Goal: Complete application form

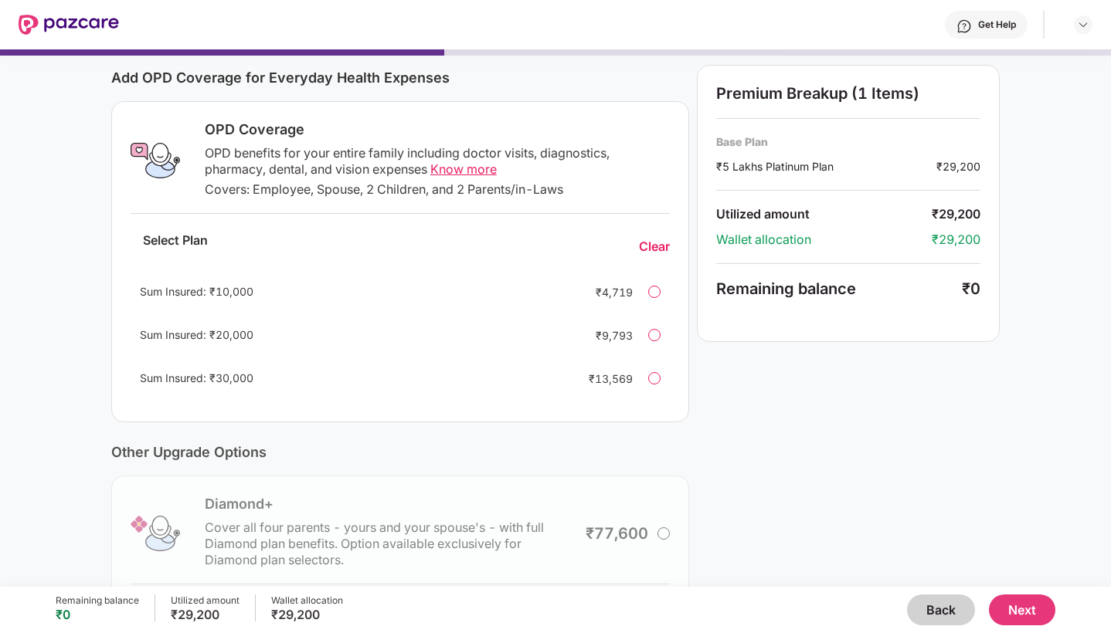
click at [945, 613] on button "Back" at bounding box center [941, 610] width 68 height 31
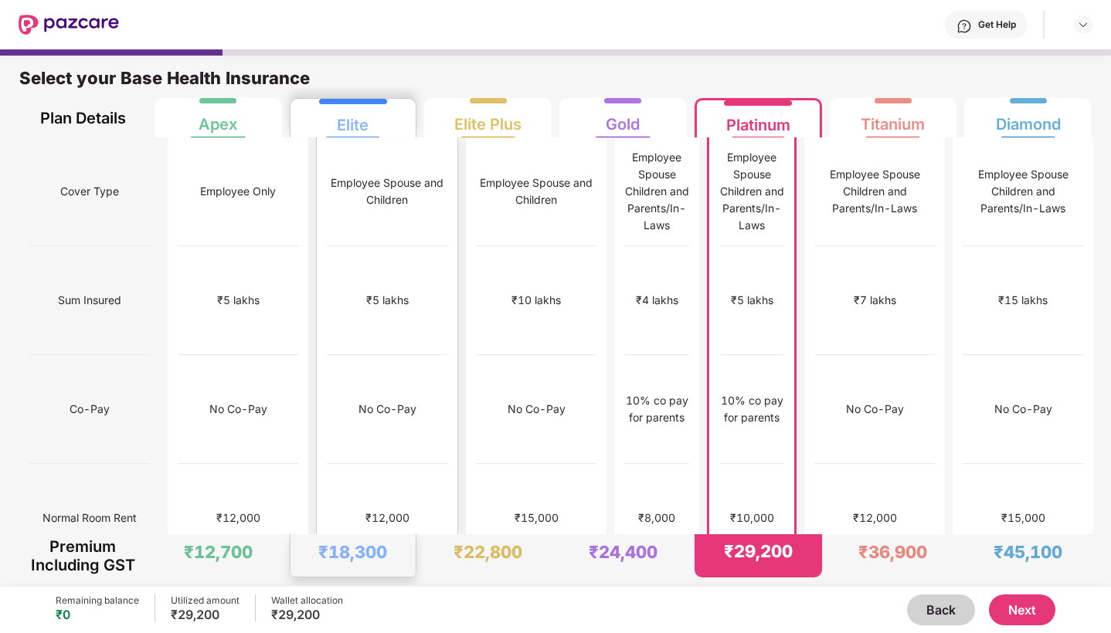
scroll to position [-8, 0]
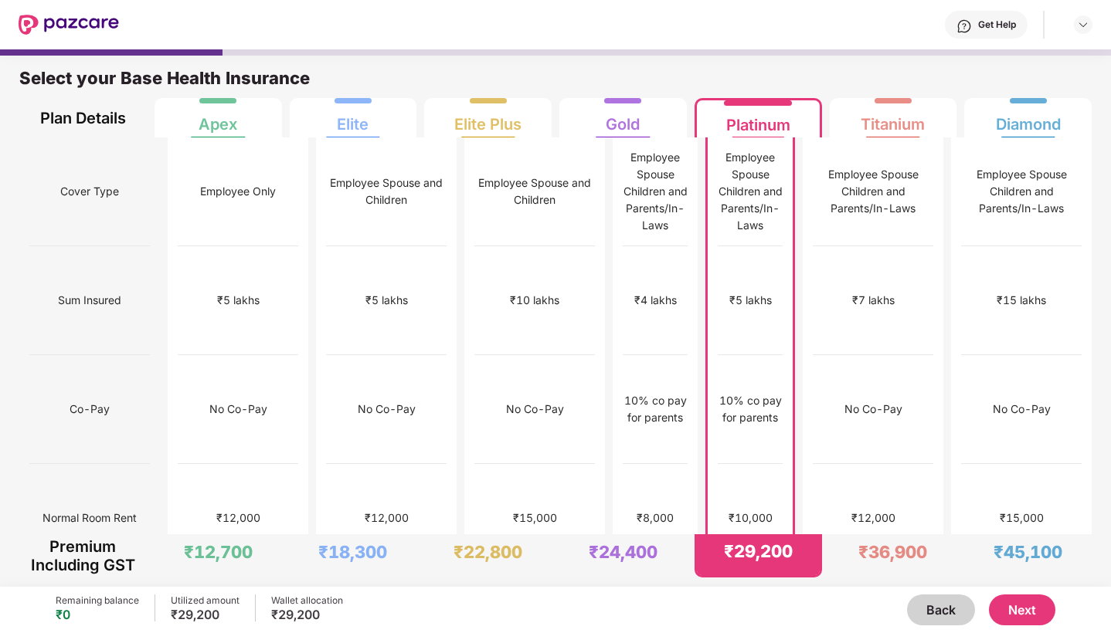
click at [1029, 609] on button "Next" at bounding box center [1022, 610] width 66 height 31
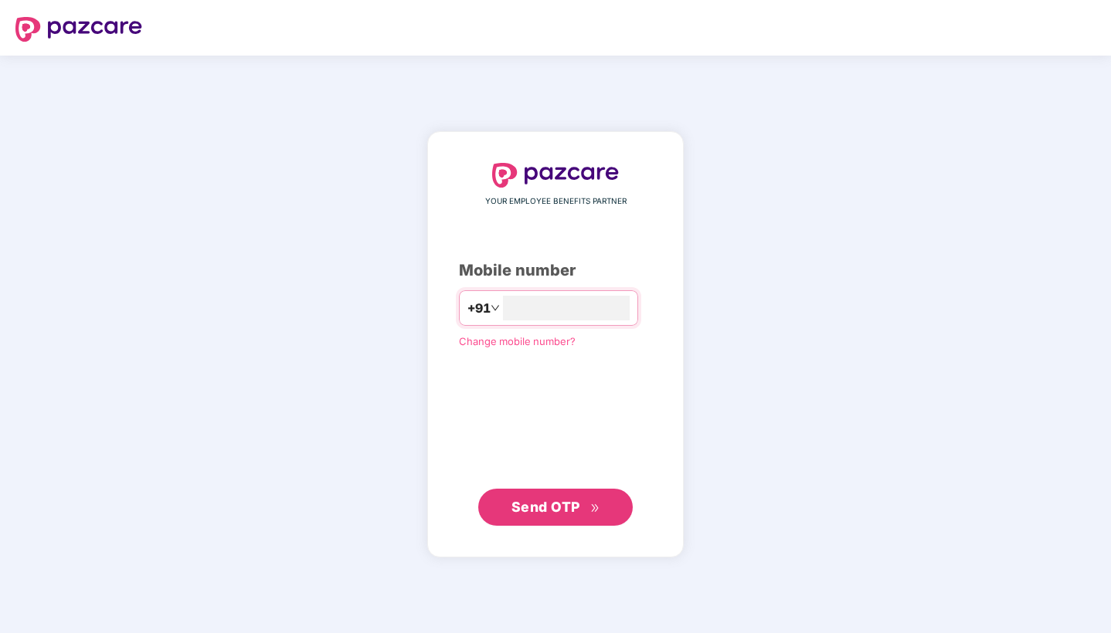
type input "**********"
click at [579, 502] on span "Send OTP" at bounding box center [545, 506] width 69 height 16
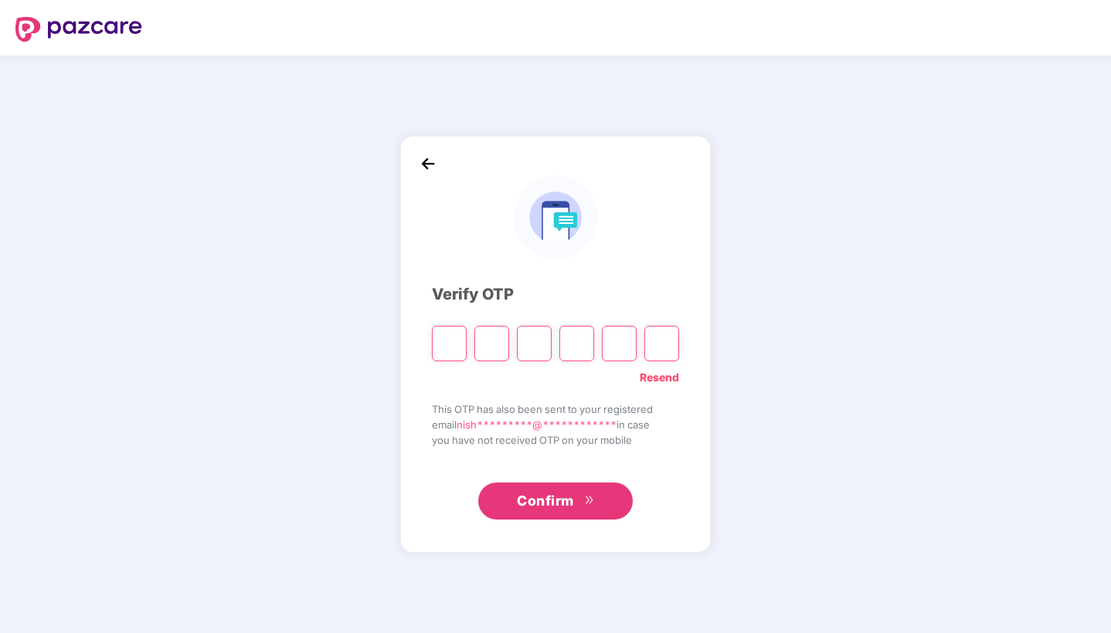
type input "*"
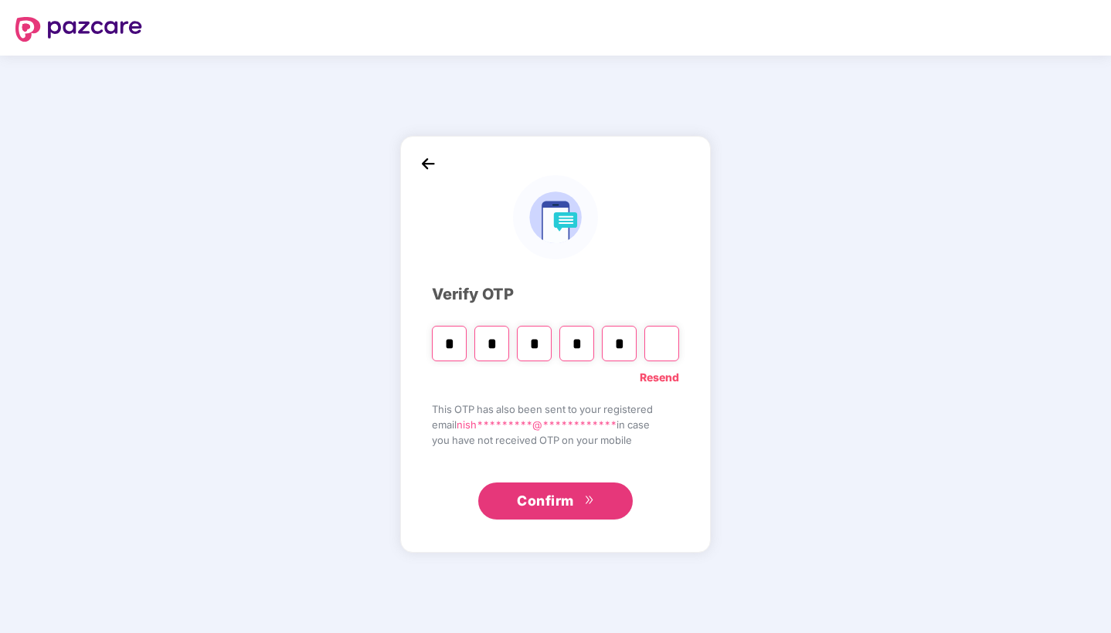
type input "*"
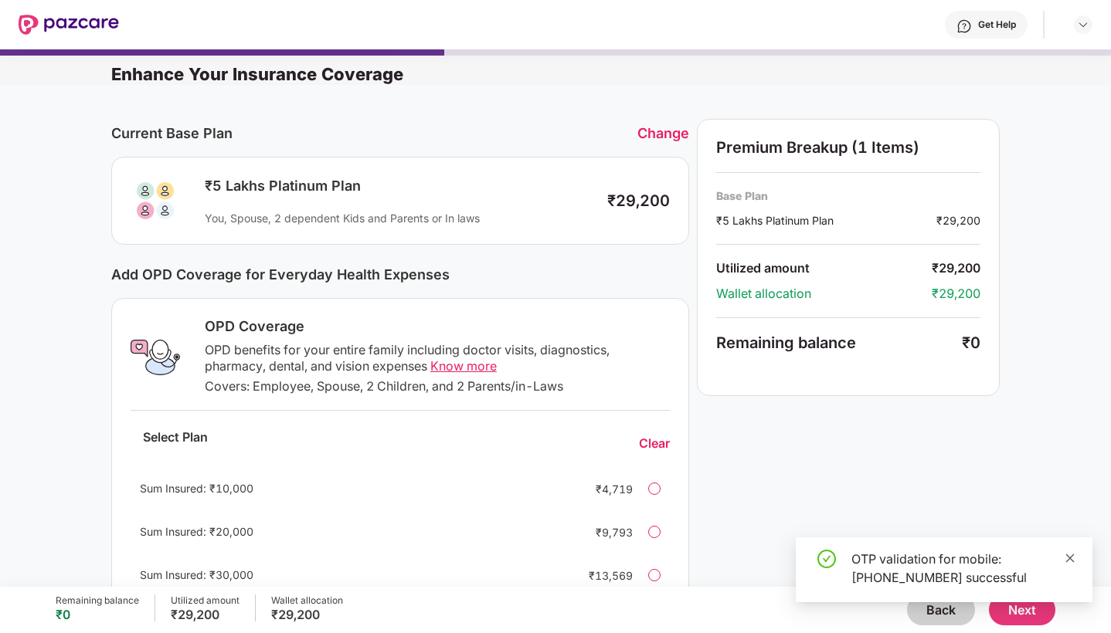
click at [1066, 557] on icon "close" at bounding box center [1070, 558] width 11 height 11
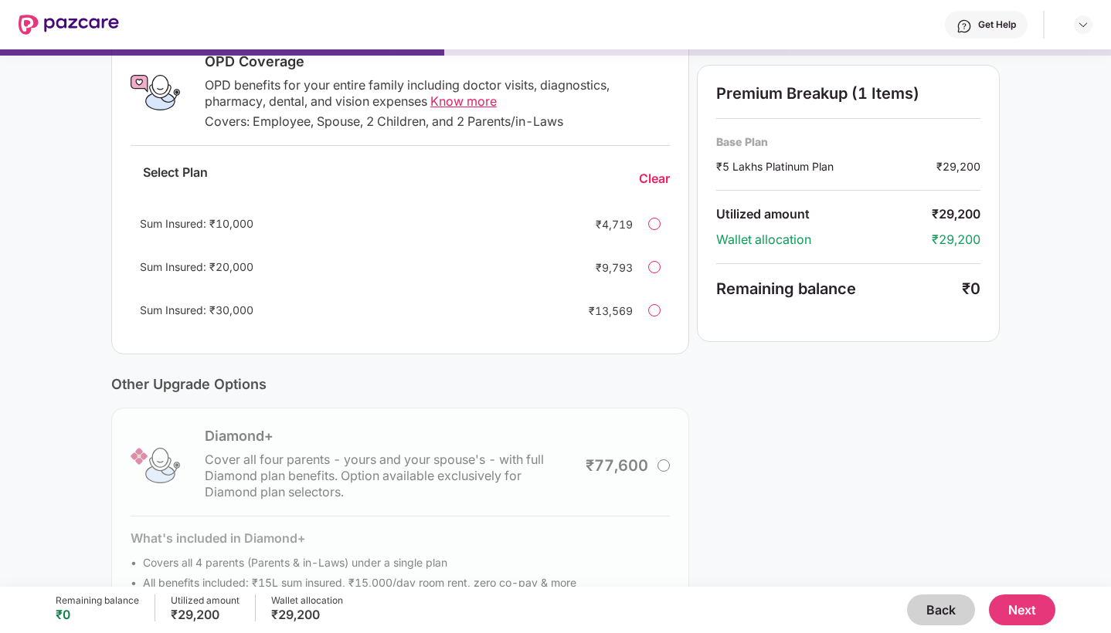
scroll to position [270, 0]
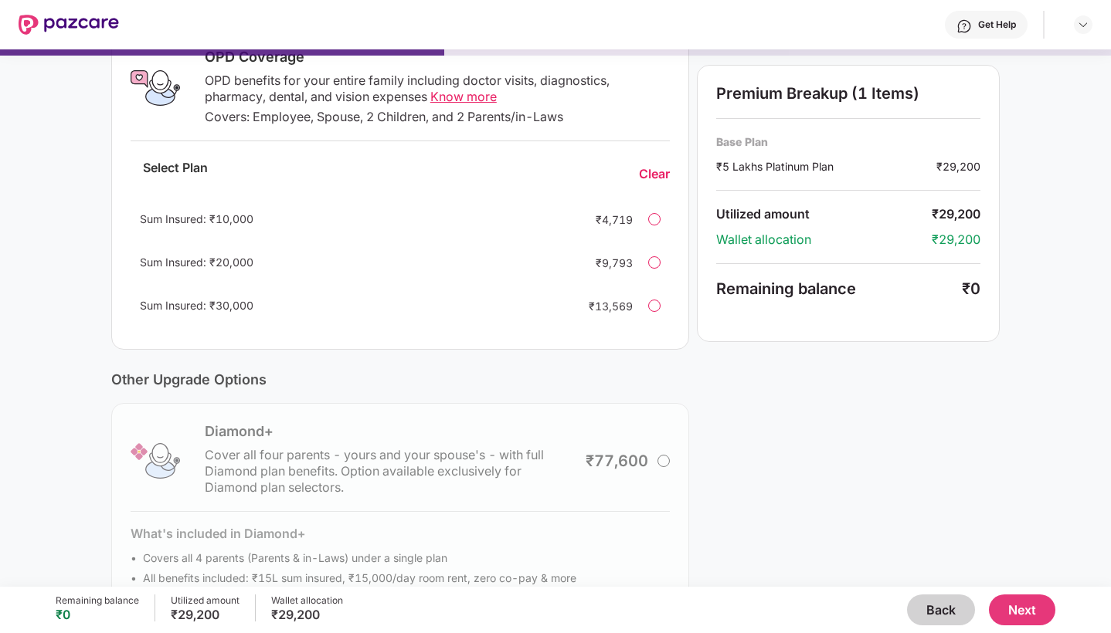
click at [467, 98] on span "Know more" at bounding box center [463, 96] width 66 height 15
click at [653, 263] on div at bounding box center [654, 262] width 12 height 12
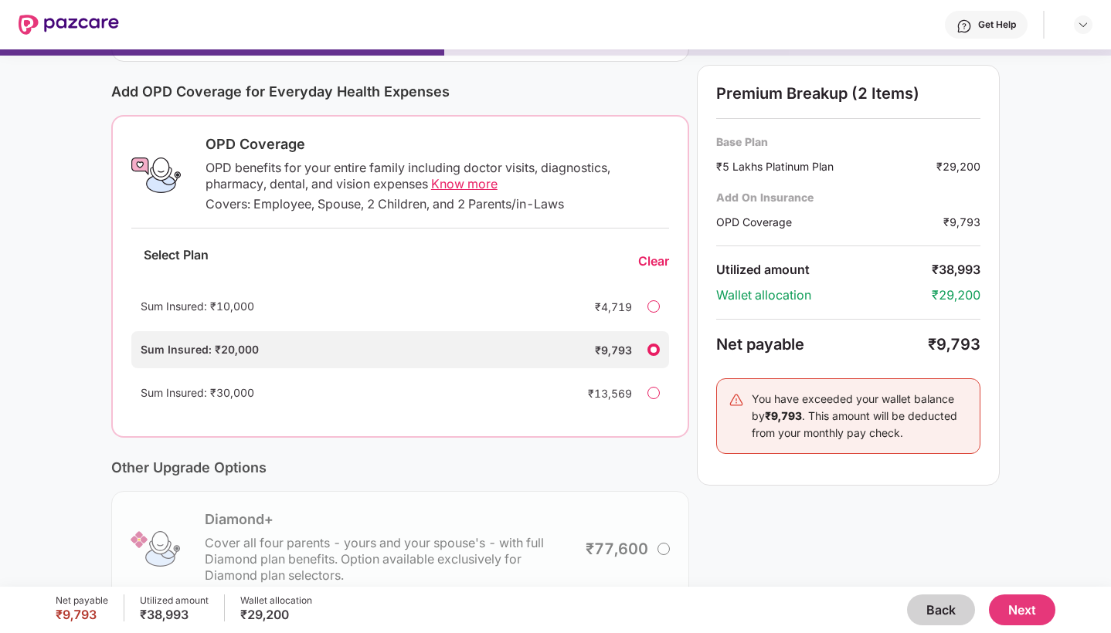
scroll to position [181, 0]
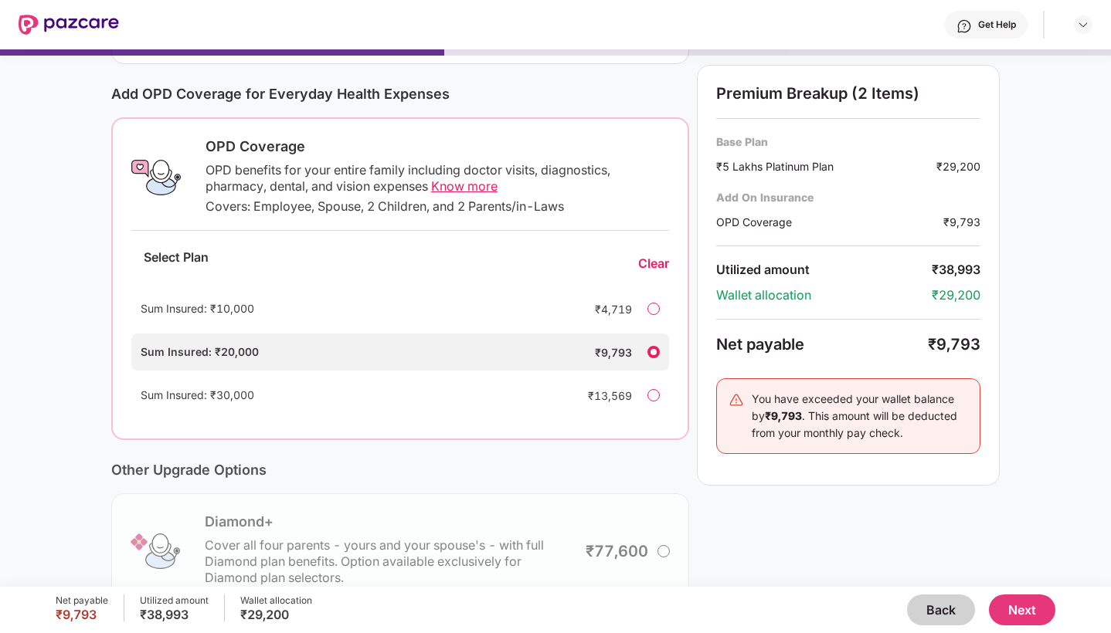
click at [1024, 610] on button "Next" at bounding box center [1022, 610] width 66 height 31
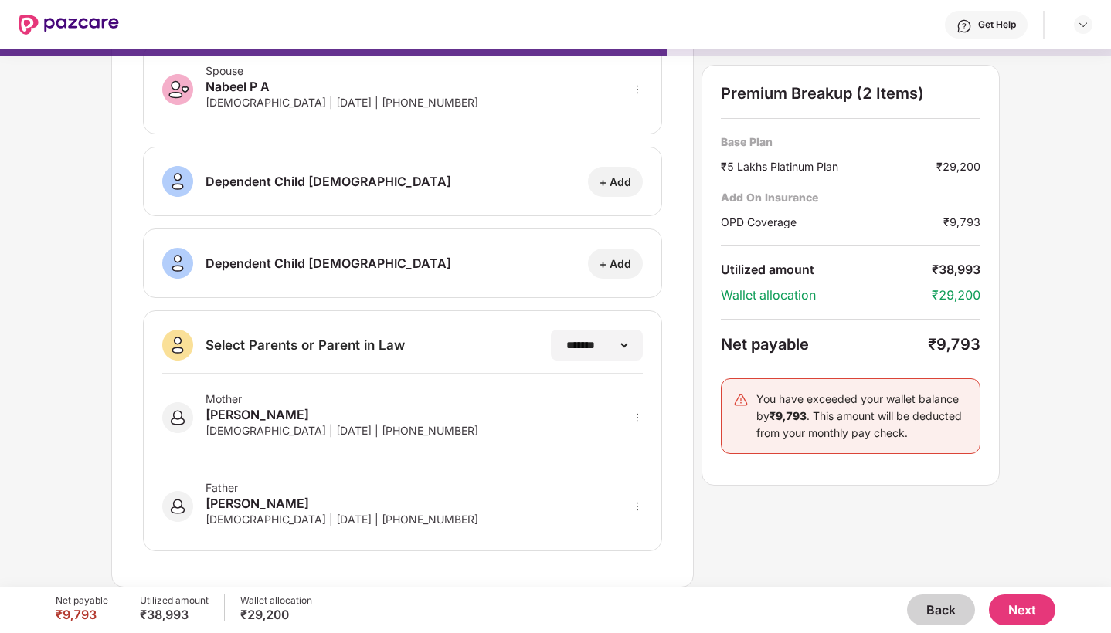
scroll to position [0, 0]
click at [321, 443] on div "Mother [PERSON_NAME] [DEMOGRAPHIC_DATA] | [DATE] | [PHONE_NUMBER]" at bounding box center [402, 418] width 481 height 89
click at [328, 514] on div "[DEMOGRAPHIC_DATA] | [DATE] | [PHONE_NUMBER]" at bounding box center [341, 519] width 273 height 13
click at [1022, 608] on button "Next" at bounding box center [1022, 610] width 66 height 31
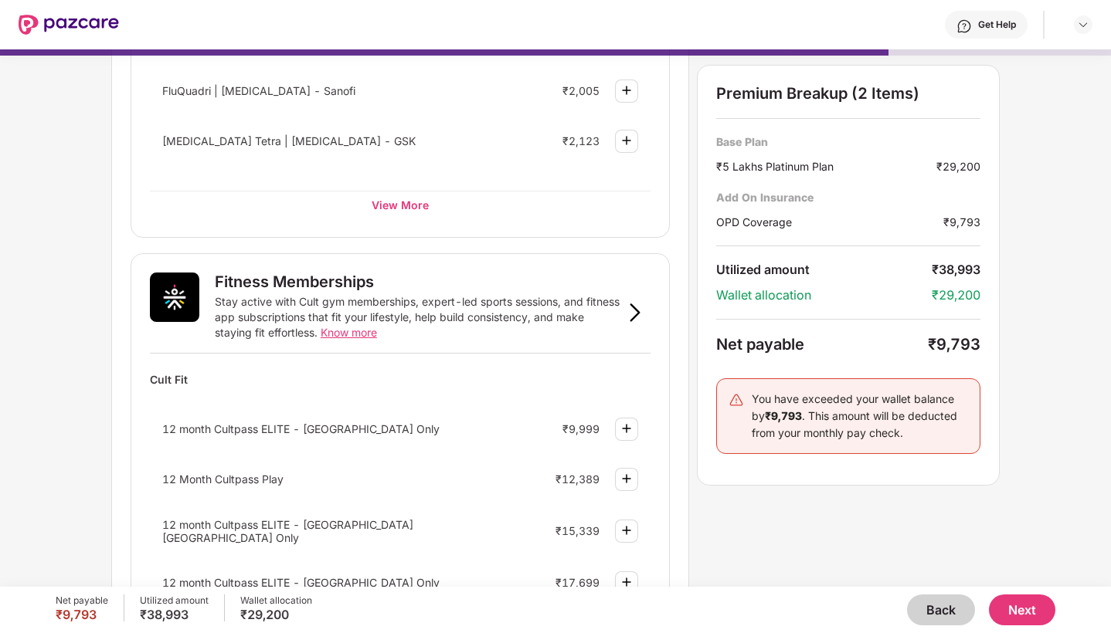
scroll to position [383, 0]
click at [401, 201] on div "View More" at bounding box center [400, 203] width 501 height 28
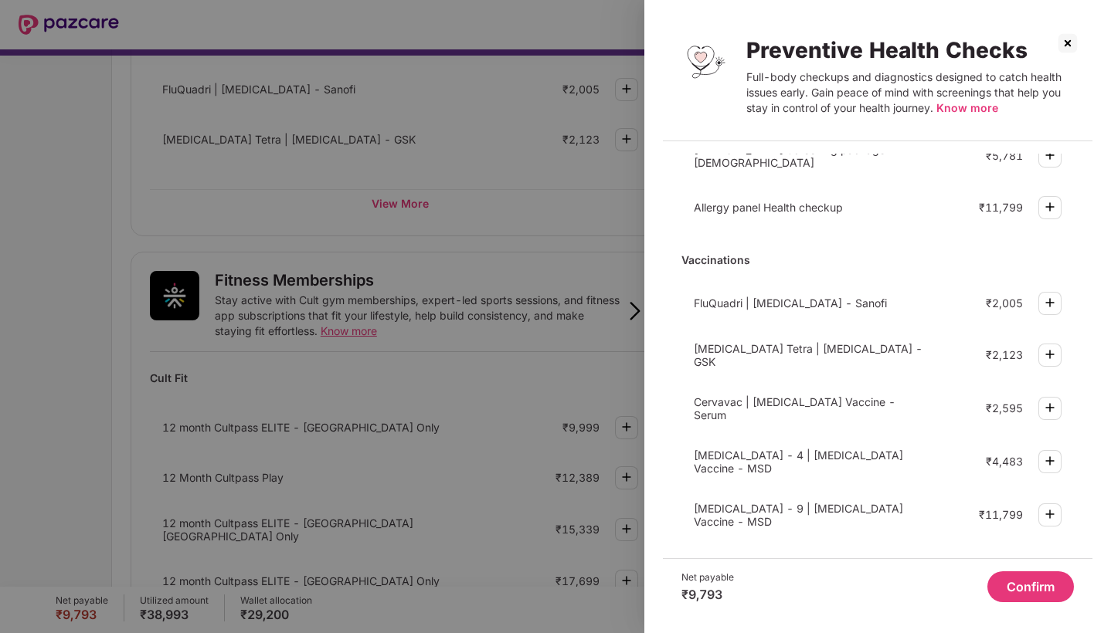
scroll to position [0, 0]
click at [1065, 42] on img at bounding box center [1067, 43] width 25 height 25
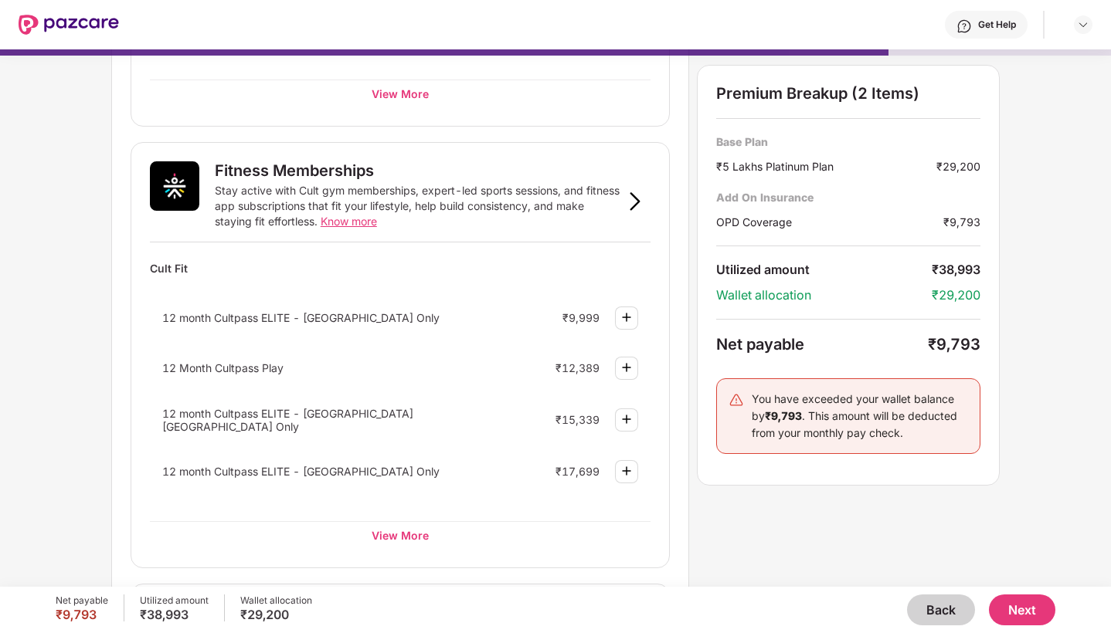
scroll to position [511, 0]
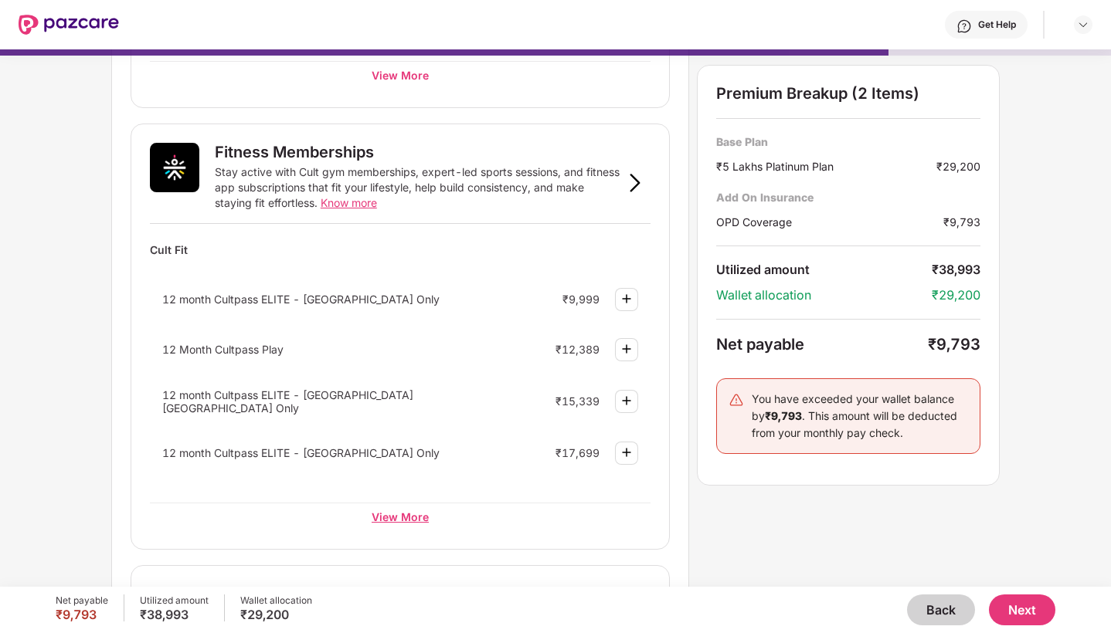
click at [400, 518] on div "View More" at bounding box center [400, 517] width 501 height 28
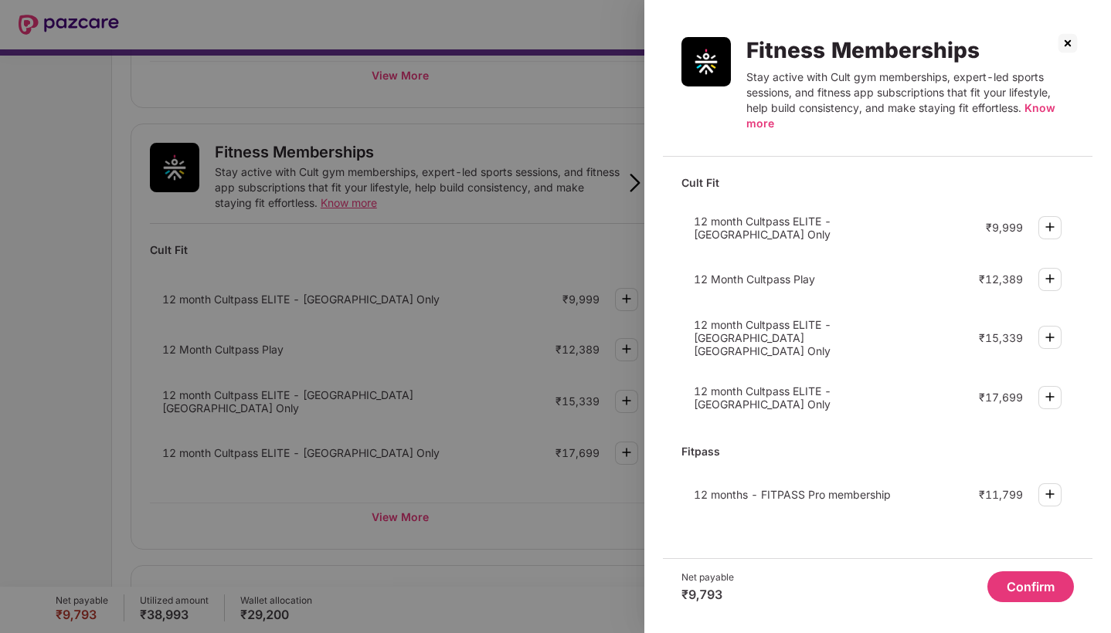
click at [1067, 43] on img at bounding box center [1067, 43] width 25 height 25
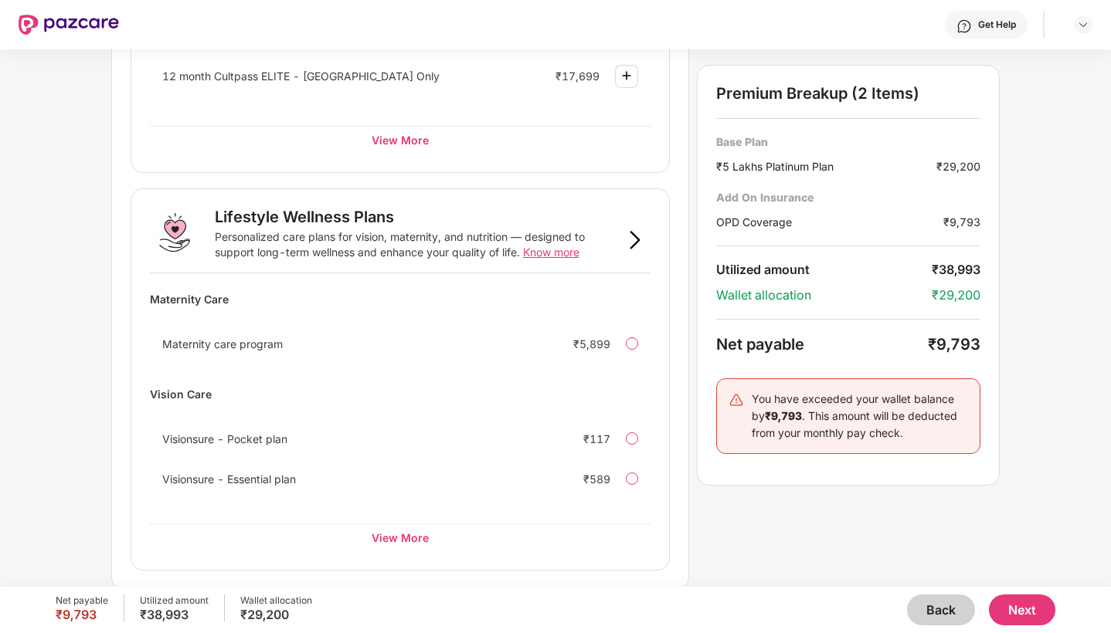
scroll to position [888, 0]
click at [392, 538] on div "View More" at bounding box center [400, 539] width 501 height 28
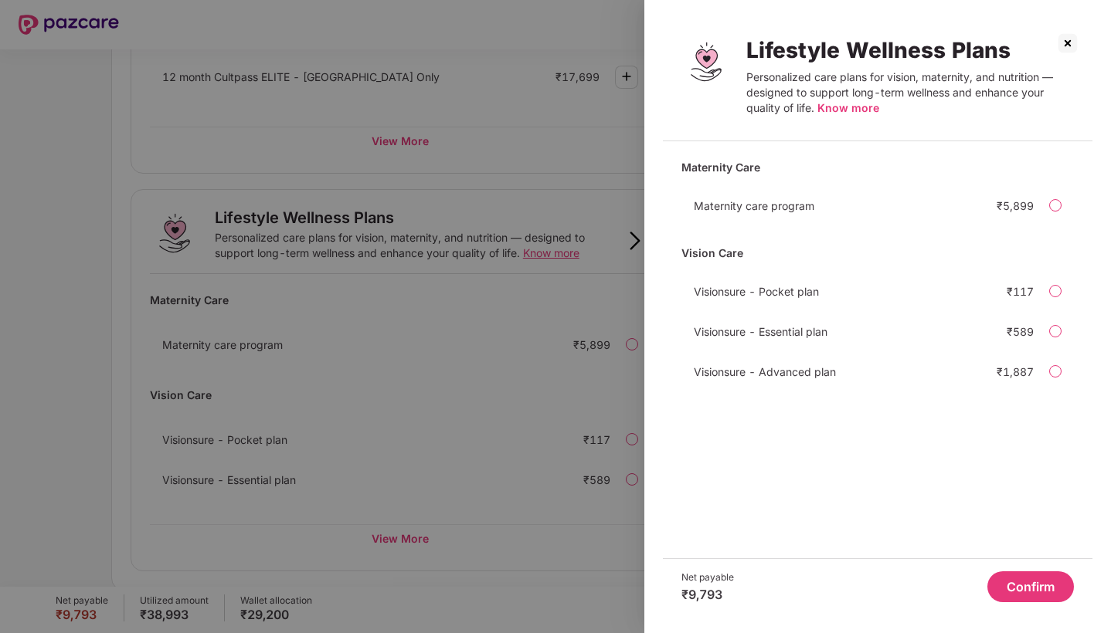
click at [847, 109] on span "Know more" at bounding box center [848, 107] width 62 height 13
click at [840, 110] on span "Know more" at bounding box center [848, 107] width 62 height 13
click at [1034, 582] on button "Confirm" at bounding box center [1030, 587] width 87 height 31
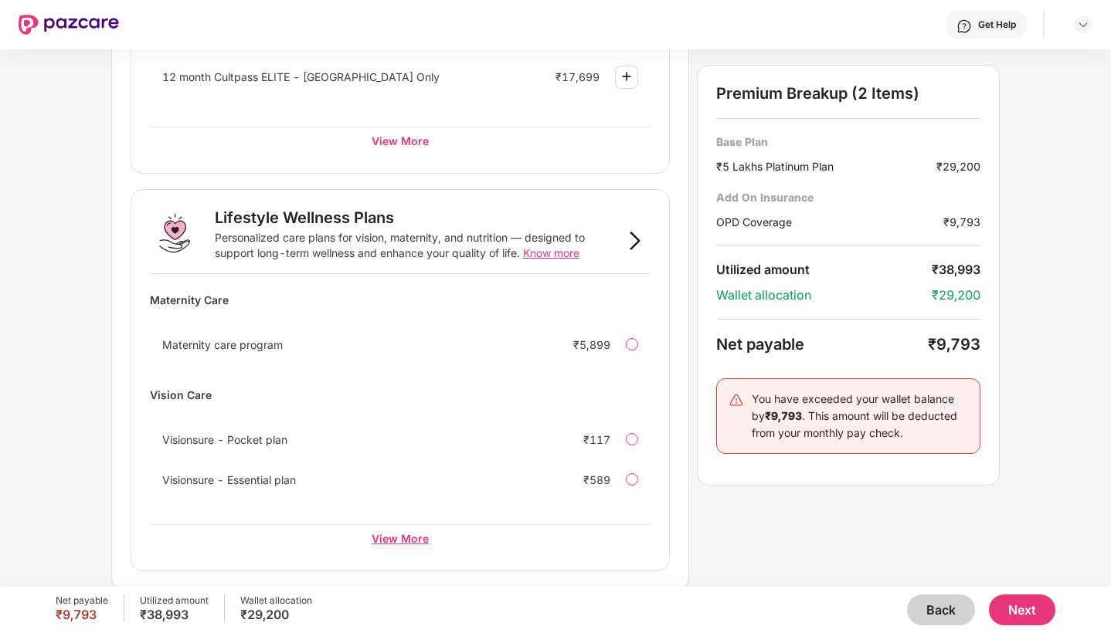
click at [399, 538] on div "View More" at bounding box center [400, 539] width 501 height 28
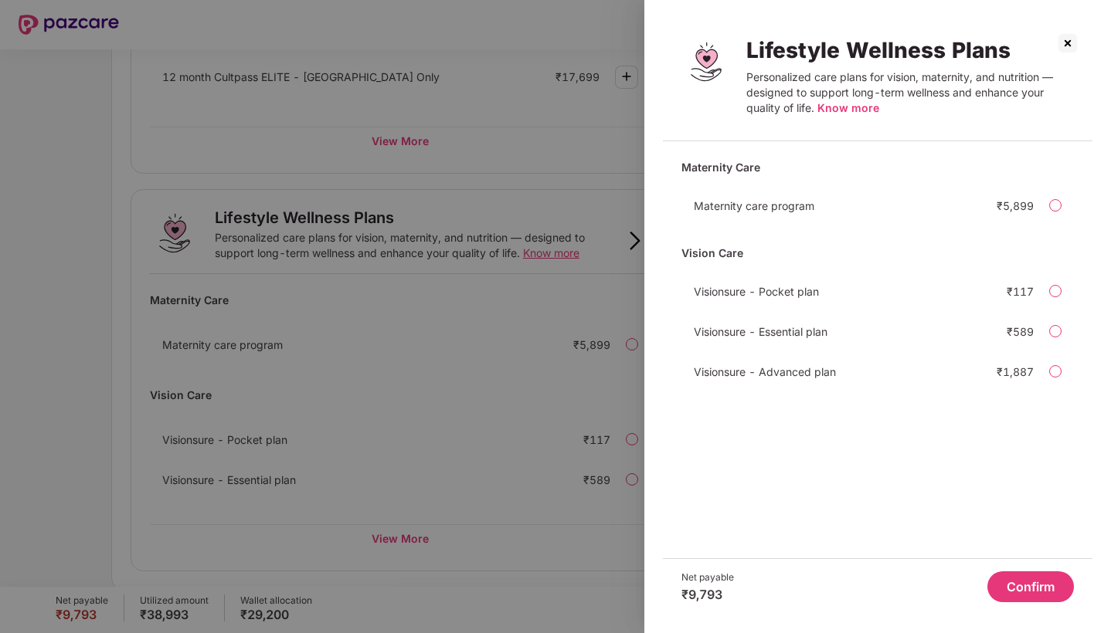
click at [521, 522] on div at bounding box center [555, 316] width 1111 height 633
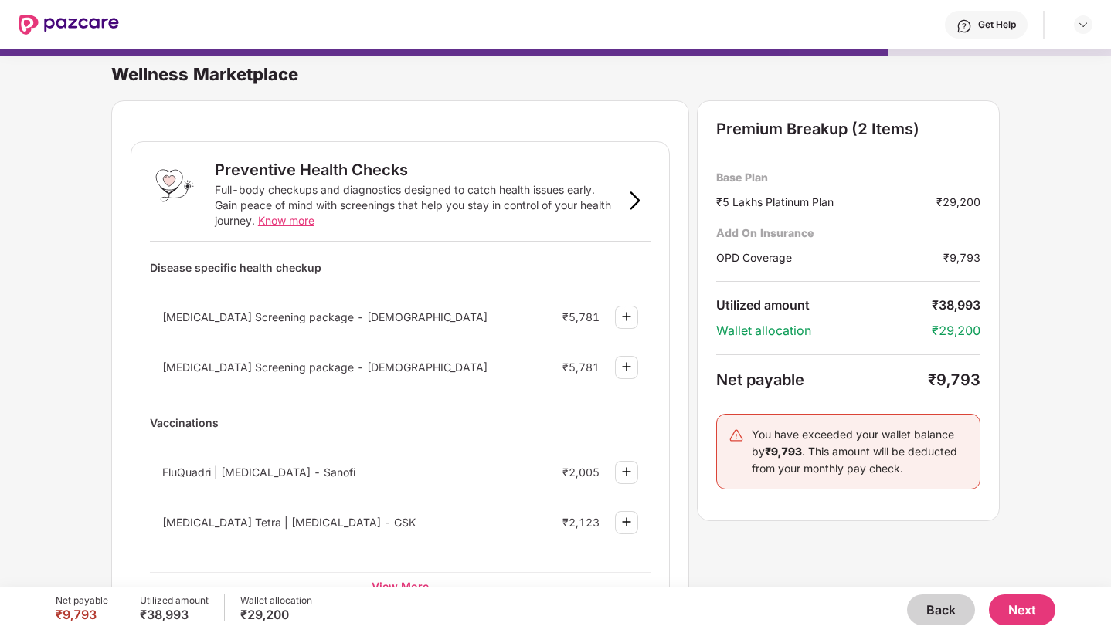
scroll to position [-8, 0]
click at [637, 209] on img at bounding box center [635, 201] width 19 height 19
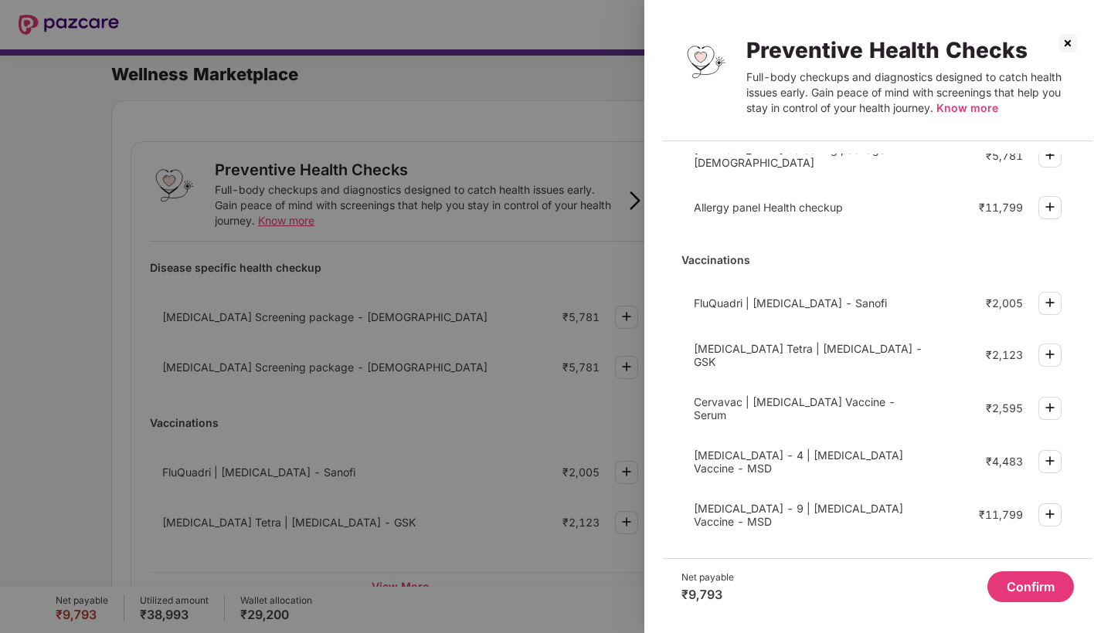
scroll to position [0, 0]
click at [1067, 44] on img at bounding box center [1067, 43] width 25 height 25
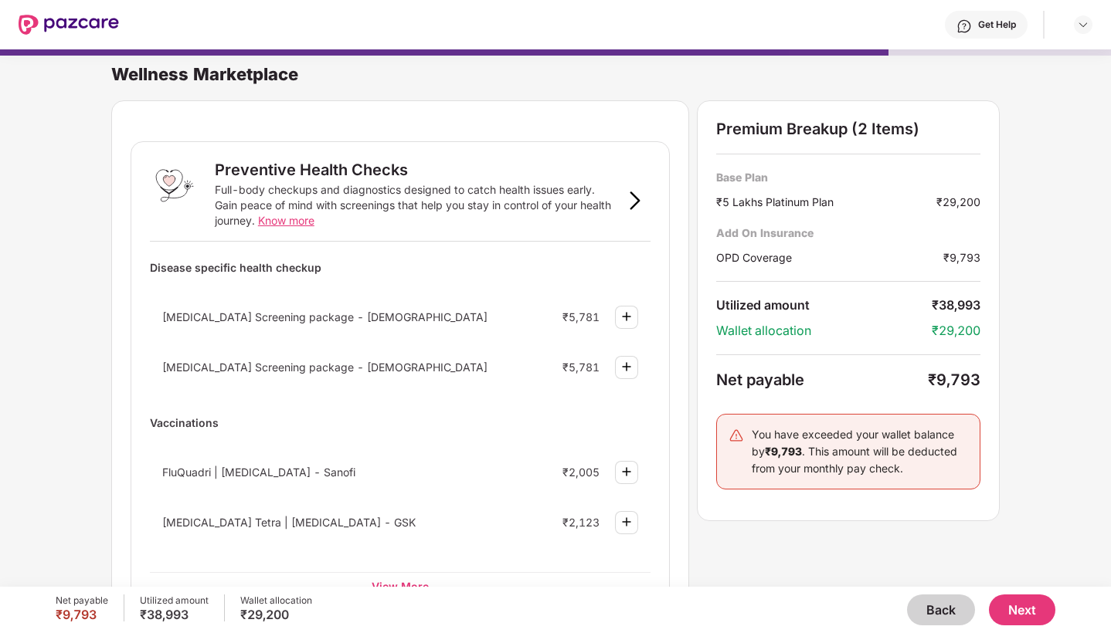
click at [1035, 613] on button "Next" at bounding box center [1022, 610] width 66 height 31
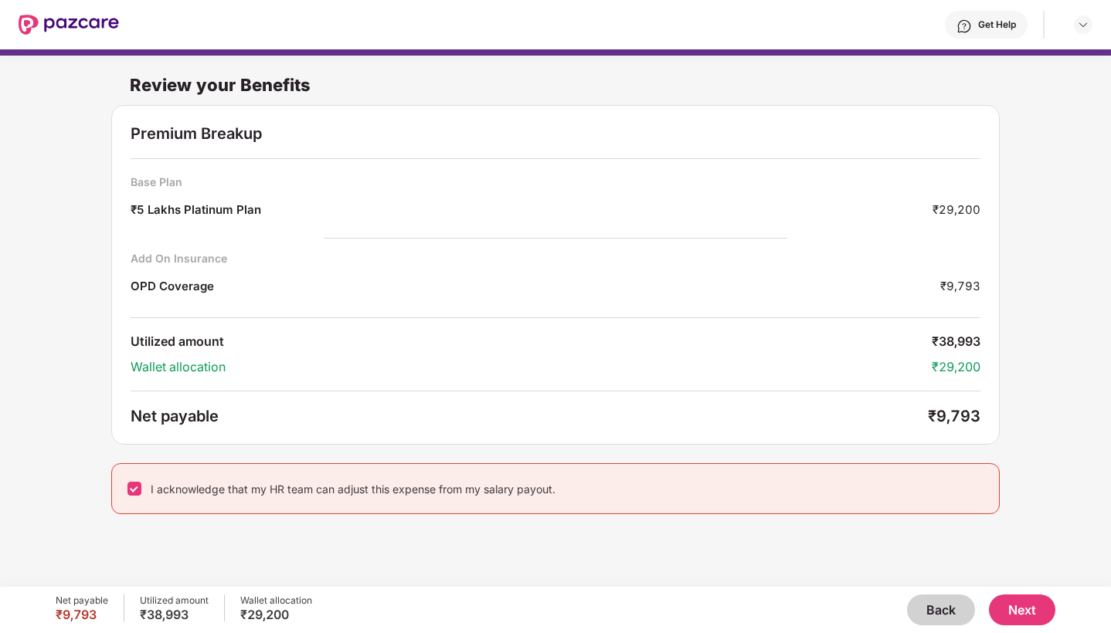
click at [1036, 609] on button "Next" at bounding box center [1022, 610] width 66 height 31
